Goal: Task Accomplishment & Management: Manage account settings

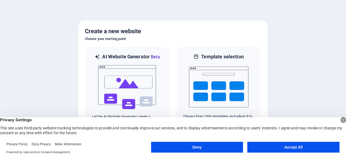
click at [275, 147] on button "Accept All" at bounding box center [293, 147] width 92 height 11
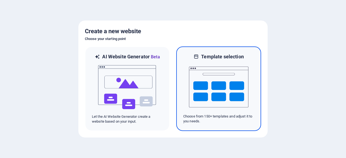
click at [221, 93] on img at bounding box center [218, 87] width 59 height 54
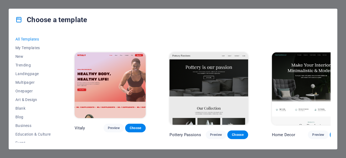
scroll to position [202, 0]
click at [334, 133] on span "Choose" at bounding box center [340, 135] width 12 height 4
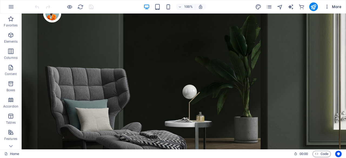
click at [327, 6] on icon "button" at bounding box center [326, 6] width 5 height 5
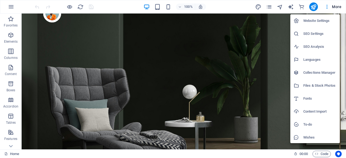
click at [318, 21] on h6 "Website Settings" at bounding box center [319, 21] width 33 height 6
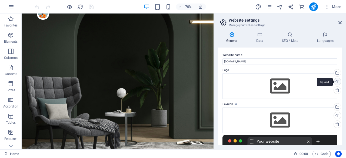
click at [336, 80] on div "Upload" at bounding box center [337, 82] width 8 height 8
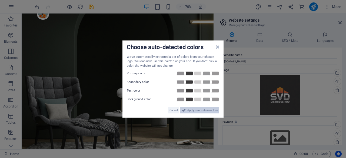
click at [209, 112] on span "Apply new website colors" at bounding box center [202, 110] width 30 height 6
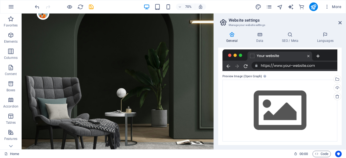
scroll to position [104, 0]
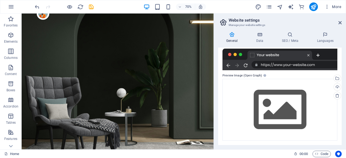
drag, startPoint x: 342, startPoint y: 115, endPoint x: 340, endPoint y: 100, distance: 15.2
click at [340, 100] on div "General Data SEO / Meta Languages Website name svd-distribusindo.com Logo Drag …" at bounding box center [280, 89] width 132 height 122
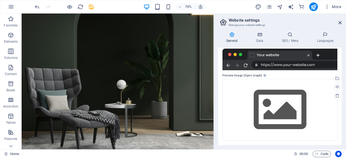
scroll to position [0, 0]
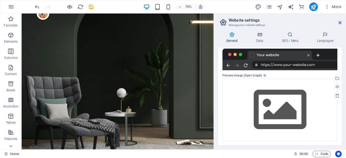
drag, startPoint x: 292, startPoint y: 26, endPoint x: 246, endPoint y: 26, distance: 46.8
drag, startPoint x: 295, startPoint y: 28, endPoint x: 224, endPoint y: 14, distance: 72.3
click at [12, 145] on icon at bounding box center [11, 146] width 8 height 8
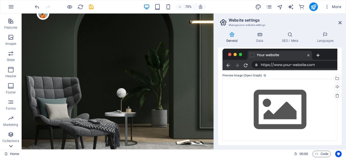
scroll to position [123, 0]
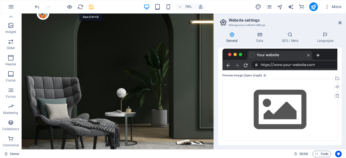
click at [90, 5] on icon "save" at bounding box center [91, 7] width 6 height 6
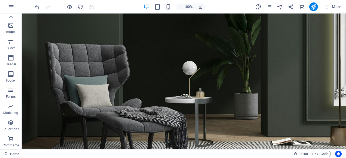
scroll to position [0, 0]
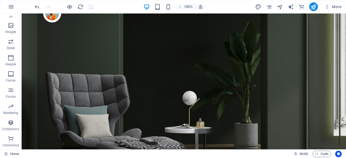
drag, startPoint x: 344, startPoint y: 22, endPoint x: 364, endPoint y: 18, distance: 20.7
click at [315, 6] on icon "publish" at bounding box center [313, 7] width 6 height 6
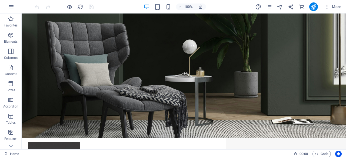
scroll to position [49, 0]
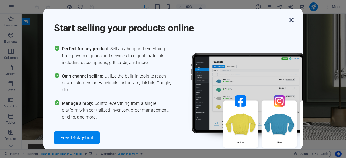
click at [295, 19] on icon "button" at bounding box center [292, 20] width 10 height 10
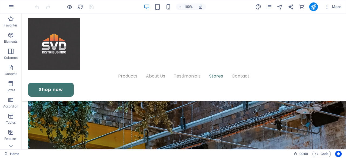
scroll to position [1352, 0]
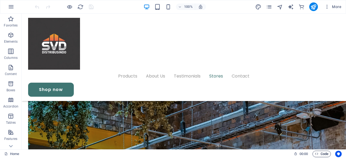
click at [323, 153] on span "Code" at bounding box center [322, 154] width 14 height 6
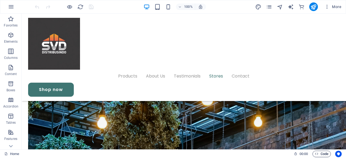
scroll to position [1368, 0]
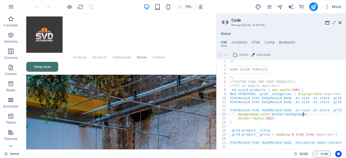
click at [316, 113] on div "/* -------------------- HOME DECOR TEMPLATE -------------------- */ /*CUSTOM CO…" at bounding box center [330, 107] width 202 height 94
click at [307, 91] on div "/* -------------------- HOME DECOR TEMPLATE -------------------- */ /*CUSTOM CO…" at bounding box center [330, 107] width 202 height 94
type textarea "html#ecwid_html body#ecwid_body .ec-size .ec-store .grid-product__image-wrap { …"
type textarea "}"
type textarea ".grid-product__price { padding: 0 1rem 1rem !important; }"
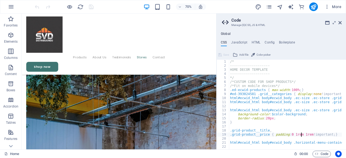
type textarea "html#ecwid_html body#ecwid_body .horizontal-menu-container { z-index: 1; }"
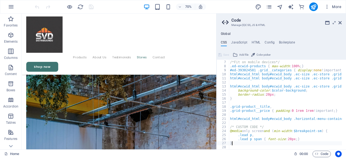
type textarea "}"
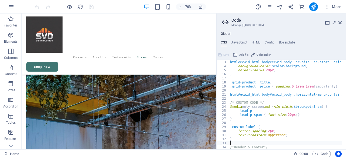
type textarea ".ed-element.preset-menu-v2-hdecor.sticky { z-index: 400; }"
type textarea ".ed-element.preset-footer-frigg-v2-hdecor {"
type textarea ".ed-element.preset-banner-v3-hdecor {"
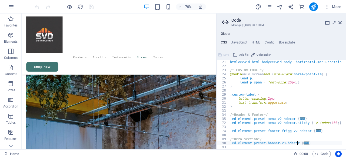
type textarea ".ed-element.preset-icon-list-v3-hdecor {"
type textarea ".ed-element.preset-image-boxes-v3-hdecor-a {"
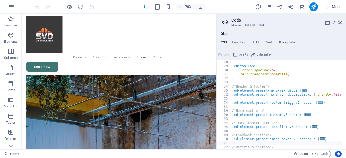
type textarea ".ed-element.preset-unequal-columns-three-hdecor {"
type textarea ".ed-element.preset-columns-three-v2-hdecor {"
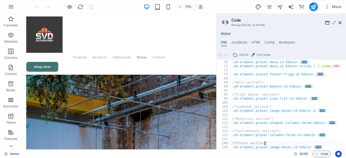
type textarea ".ed-element.preset-image-boxes-v3-hdecor {"
type textarea ".ed-element.preset-contact-form-v3-hdecor {"
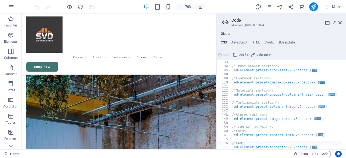
type textarea ".ed-element.preset-accordion-v3-hdecor {"
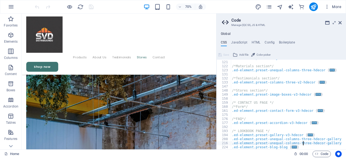
scroll to position [198, 0]
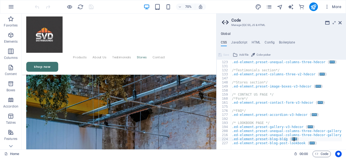
type textarea "/* LOOKBOOK PAGE */"
type textarea "/*FAQ*/"
type textarea "/* CONTACT US PAGE */"
type textarea "/*Stores section*/"
type textarea "/*Testimonials section*/"
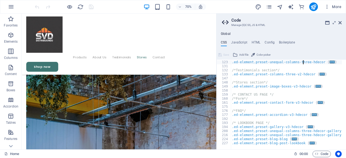
type textarea "/*Materials section*/"
type textarea "/*Lookbook section*/"
type textarea "/*Trust banner section*/"
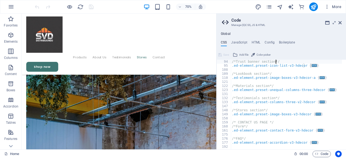
type textarea "/*Hero section*/"
type textarea ".ed-element.preset-footer-frigg-v2-hdecor {"
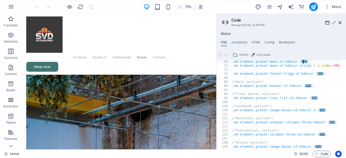
type textarea "/*Header & Footer*/"
type textarea ".custom-label {"
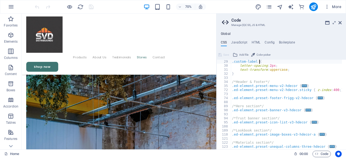
type textarea "/* CUSTOM CODE */"
type textarea "html#ecwid_html body#ecwid_body .horizontal-menu-container { z-index: 1; }"
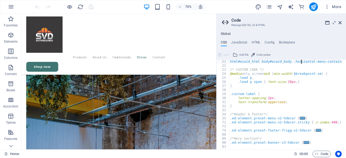
scroll to position [73, 0]
type textarea ".grid-product__price { padding: 0 1rem 1rem !important; }"
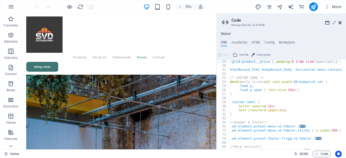
click at [340, 21] on icon at bounding box center [339, 23] width 3 height 4
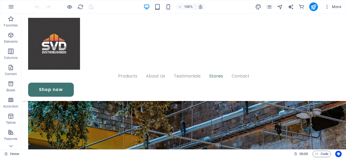
scroll to position [1427, 0]
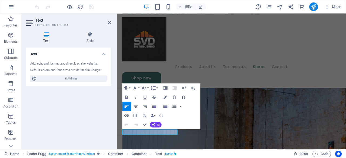
scroll to position [1385, 0]
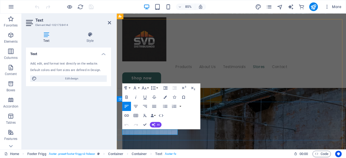
click at [159, 129] on div "Undo Redo Confirm (Ctrl+⏎) AI Improve Make shorter Make longer Fix spelling & g…" at bounding box center [141, 124] width 39 height 9
click at [156, 124] on button "AI" at bounding box center [156, 124] width 12 height 5
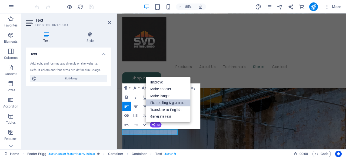
click at [174, 104] on link "Fix spelling & grammar" at bounding box center [168, 102] width 45 height 7
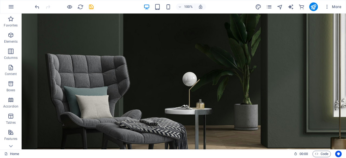
scroll to position [0, 0]
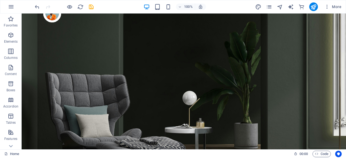
drag, startPoint x: 346, startPoint y: 128, endPoint x: 367, endPoint y: 25, distance: 105.5
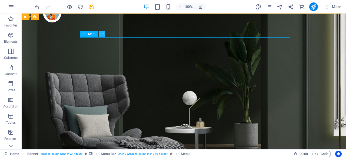
click at [101, 34] on icon at bounding box center [102, 34] width 3 height 6
click at [93, 34] on span "Menu" at bounding box center [92, 33] width 8 height 3
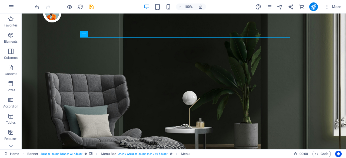
drag, startPoint x: 344, startPoint y: 21, endPoint x: 366, endPoint y: 24, distance: 22.4
click at [185, 15] on div "+" at bounding box center [183, 16] width 11 height 5
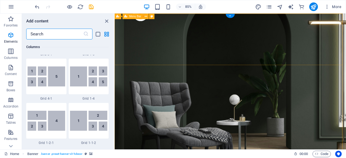
scroll to position [946, 0]
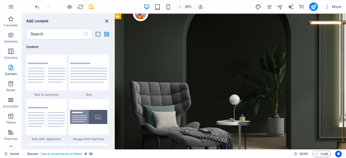
click at [105, 20] on icon "close panel" at bounding box center [107, 21] width 6 height 6
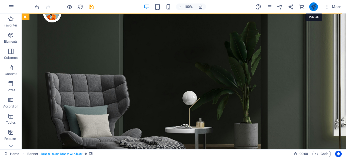
click at [312, 6] on icon "publish" at bounding box center [313, 7] width 6 height 6
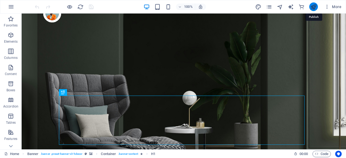
click at [312, 6] on icon "publish" at bounding box center [313, 7] width 6 height 6
